Goal: Communication & Community: Answer question/provide support

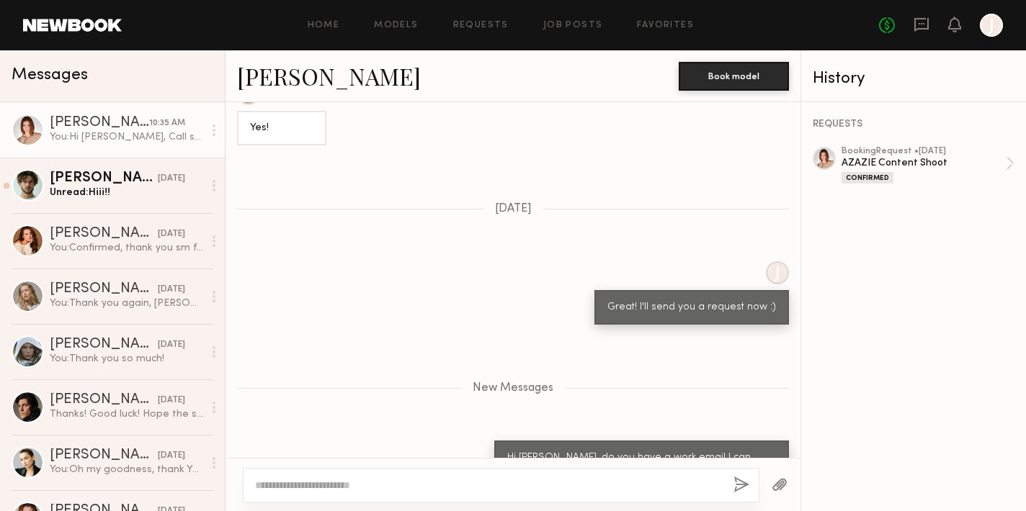
scroll to position [1558, 0]
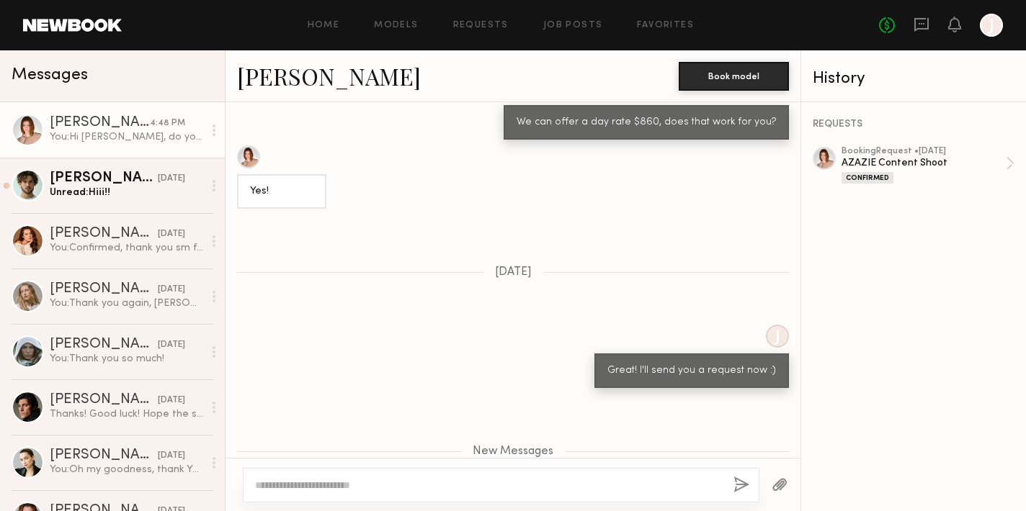
scroll to position [1436, 0]
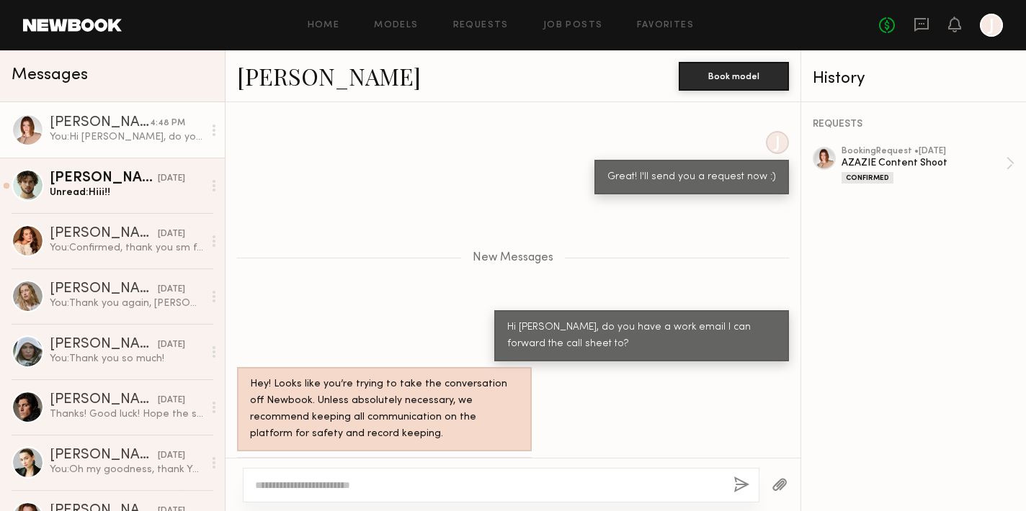
drag, startPoint x: 270, startPoint y: 429, endPoint x: 395, endPoint y: 432, distance: 125.4
click at [395, 457] on div "Yes! [EMAIL_ADDRESS][PERSON_NAME][DOMAIN_NAME]" at bounding box center [384, 482] width 295 height 51
drag, startPoint x: 272, startPoint y: 427, endPoint x: 395, endPoint y: 432, distance: 123.3
click at [395, 457] on div "Yes! [EMAIL_ADDRESS][PERSON_NAME][DOMAIN_NAME]" at bounding box center [384, 482] width 295 height 51
copy div "Camryn.burke@gmail.com"
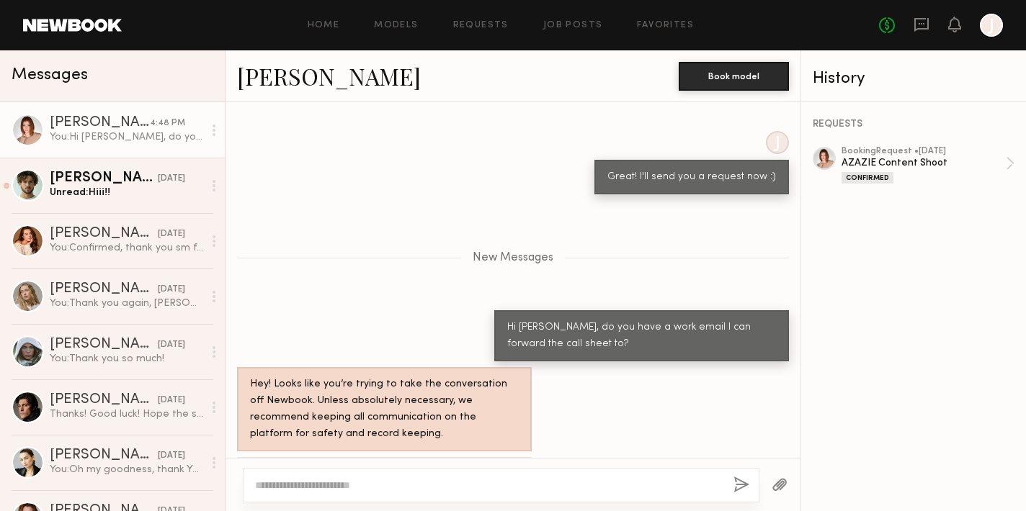
click at [312, 492] on textarea at bounding box center [488, 485] width 467 height 14
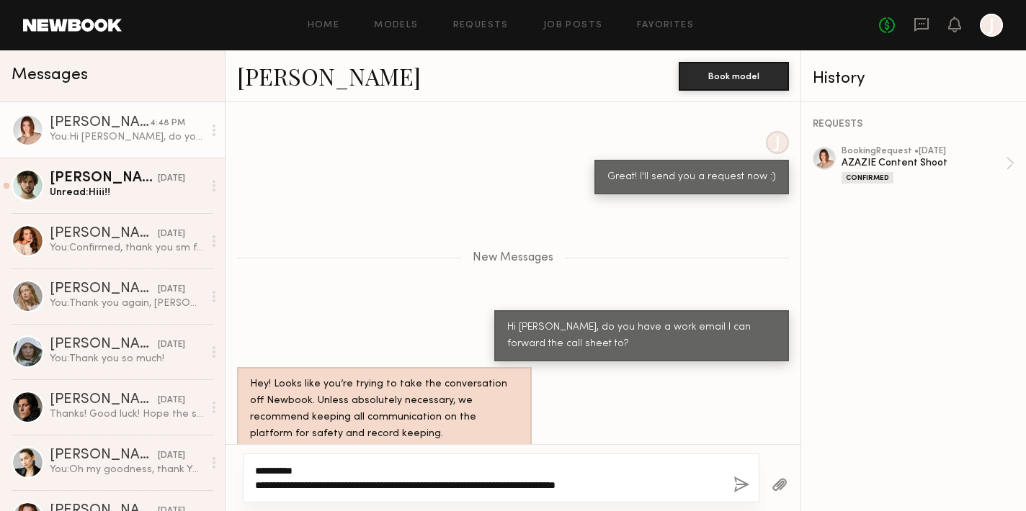
click at [671, 480] on textarea "**********" at bounding box center [488, 478] width 467 height 29
type textarea "**********"
click at [735, 481] on button "button" at bounding box center [741, 486] width 16 height 18
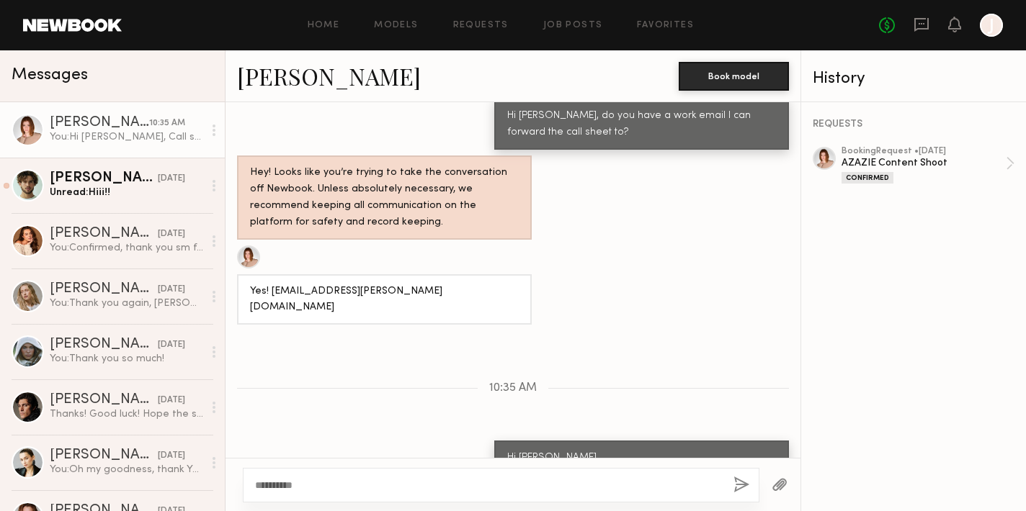
scroll to position [1737, 0]
